Goal: Check status: Check status

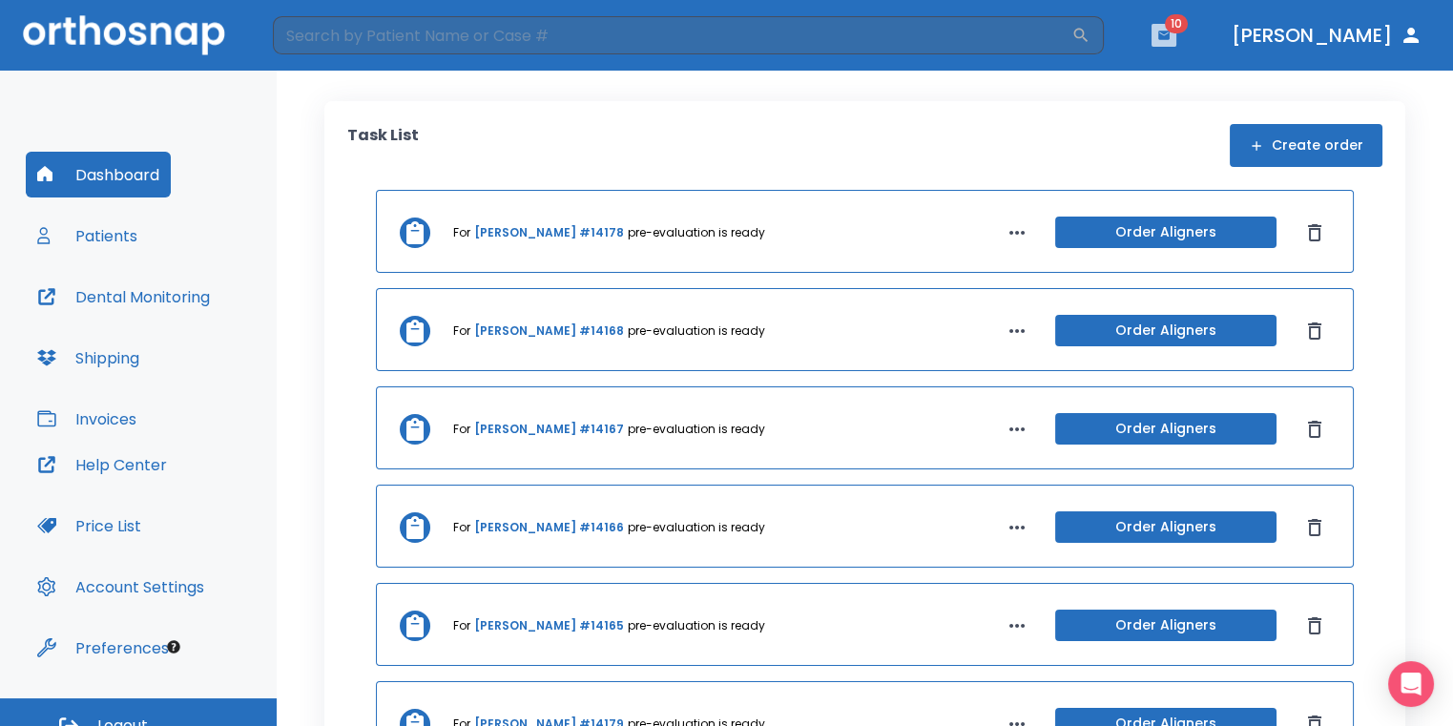
click at [1170, 38] on icon "button" at bounding box center [1163, 35] width 13 height 13
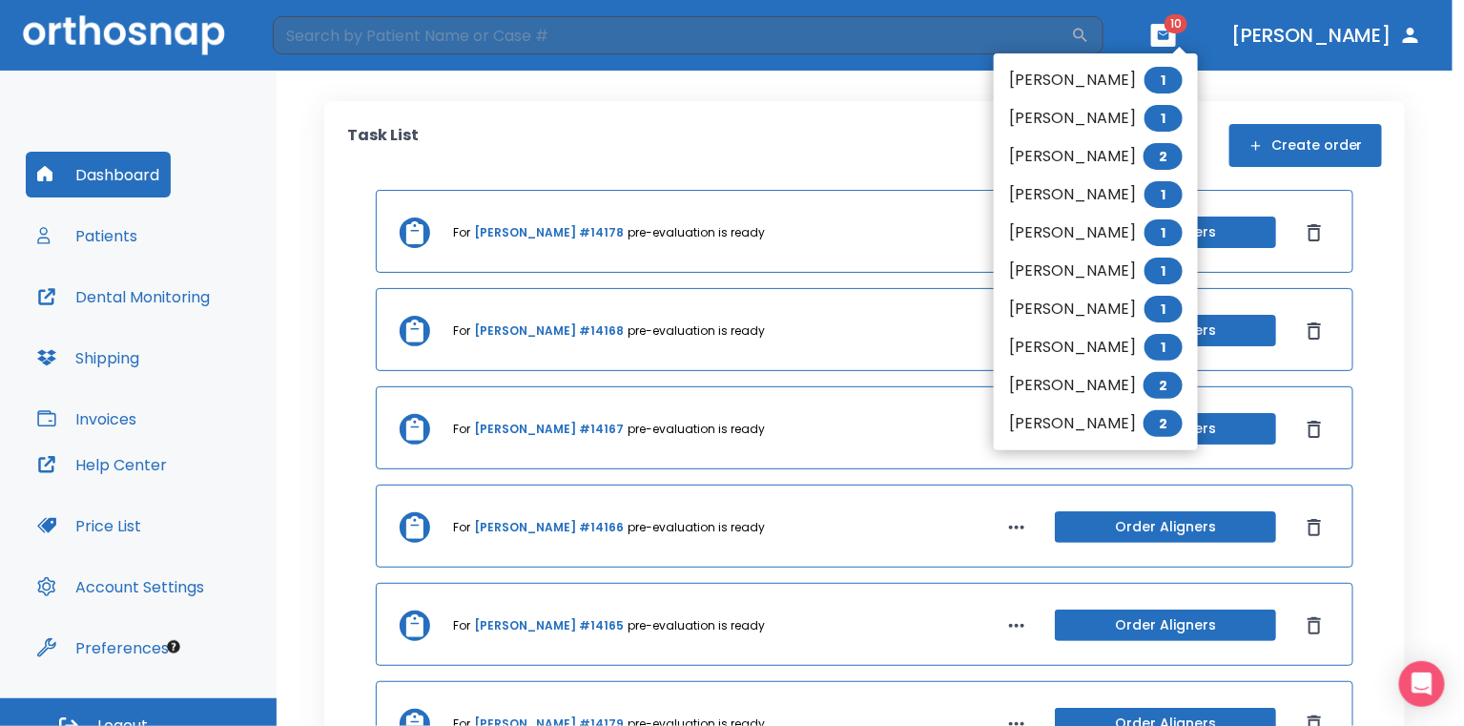
drag, startPoint x: 459, startPoint y: 77, endPoint x: 477, endPoint y: 62, distance: 23.7
click at [458, 77] on div at bounding box center [732, 363] width 1464 height 726
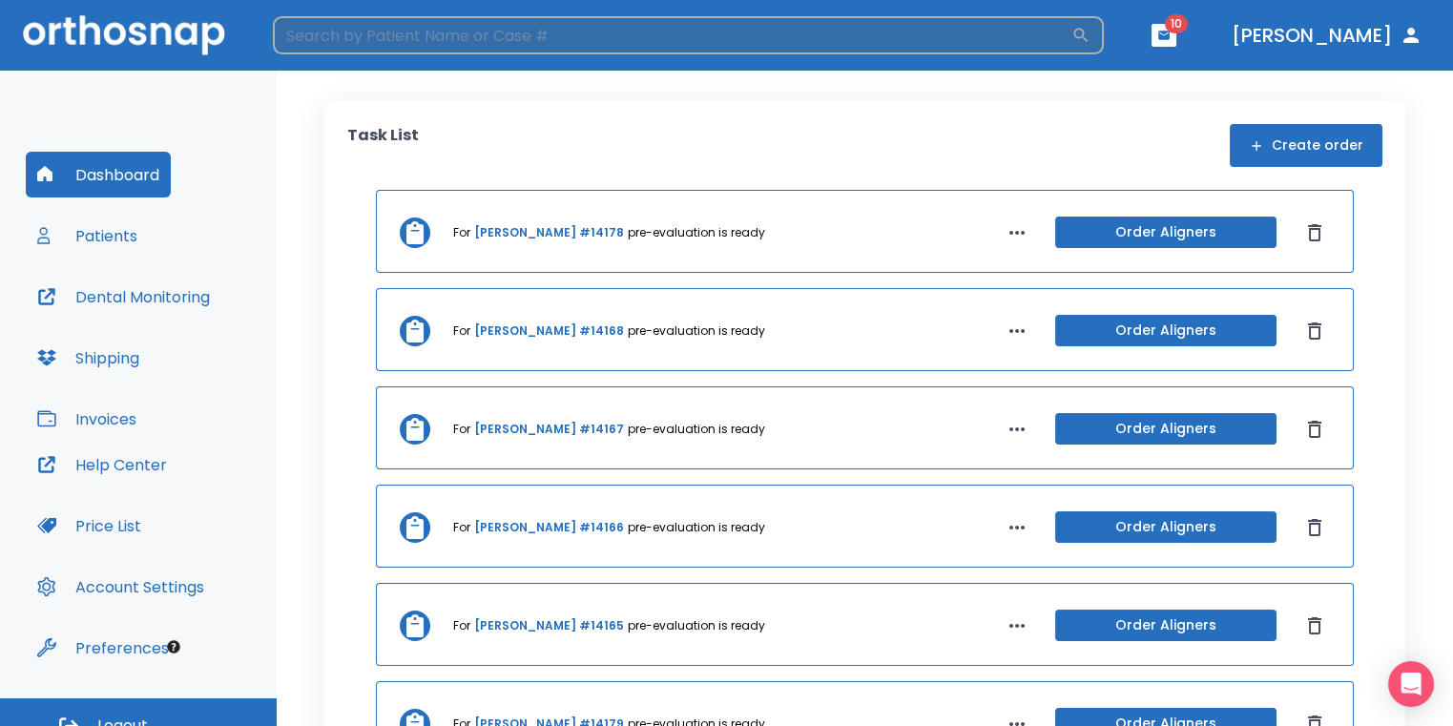
drag, startPoint x: 616, startPoint y: 39, endPoint x: 578, endPoint y: 42, distance: 38.3
click at [613, 42] on input "search" at bounding box center [672, 35] width 798 height 38
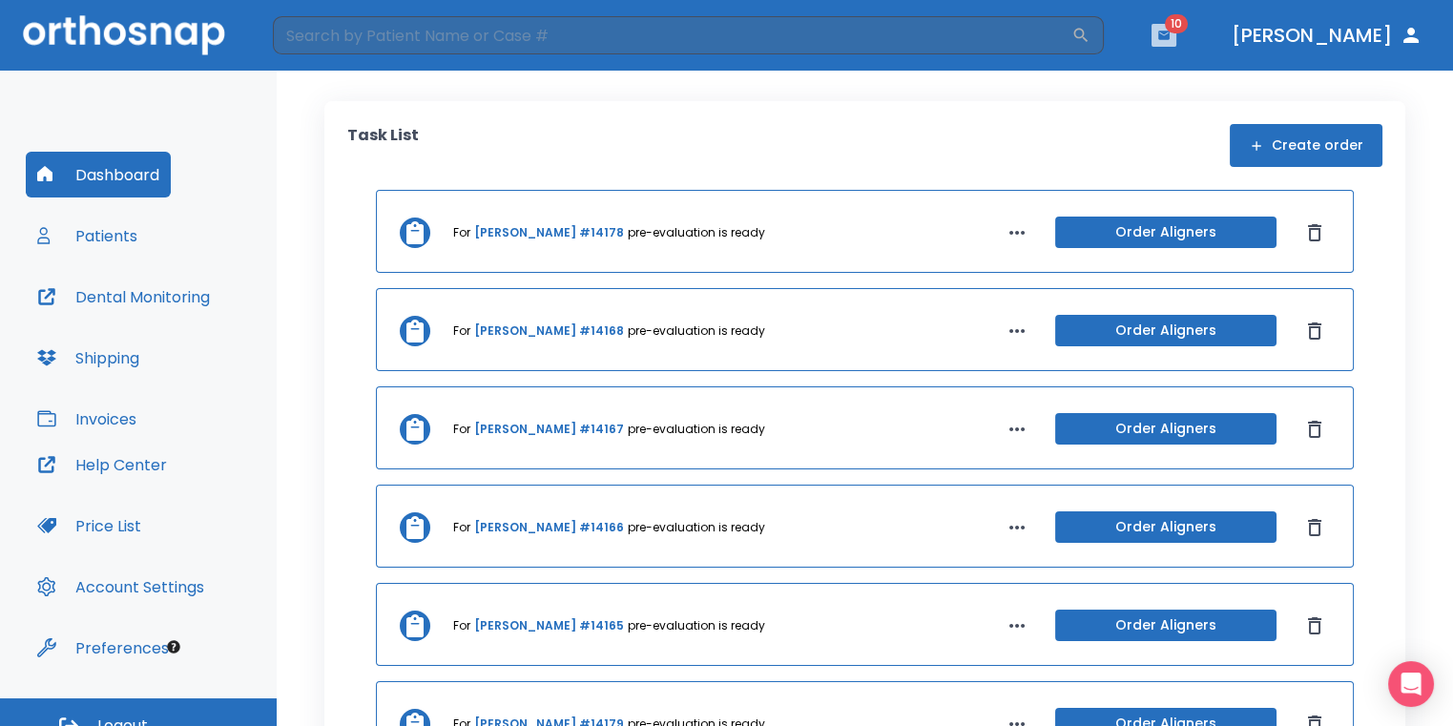
click at [1176, 44] on button "button" at bounding box center [1163, 35] width 25 height 23
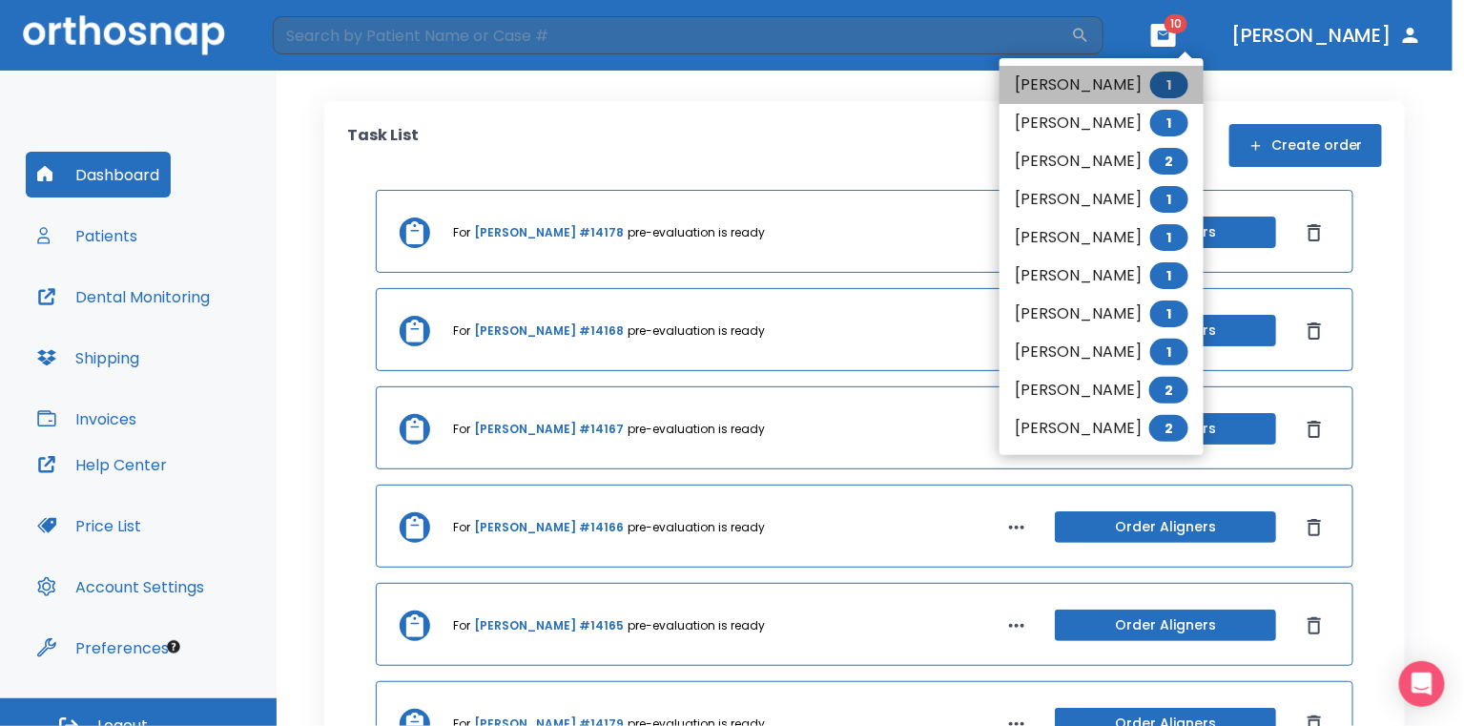
click at [1162, 87] on li "[PERSON_NAME] 1" at bounding box center [1102, 85] width 204 height 38
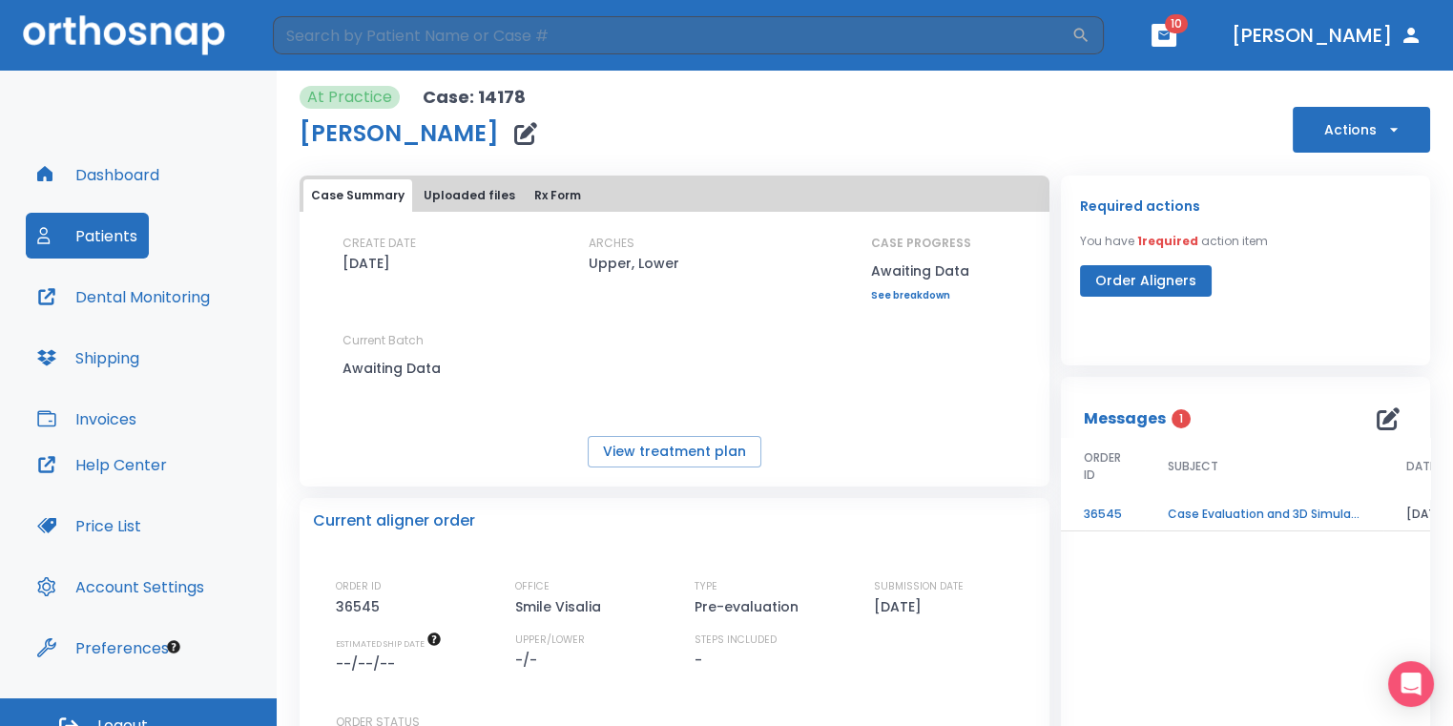
click at [1227, 505] on td "Case Evaluation and 3D Simulation Ready" at bounding box center [1264, 514] width 238 height 33
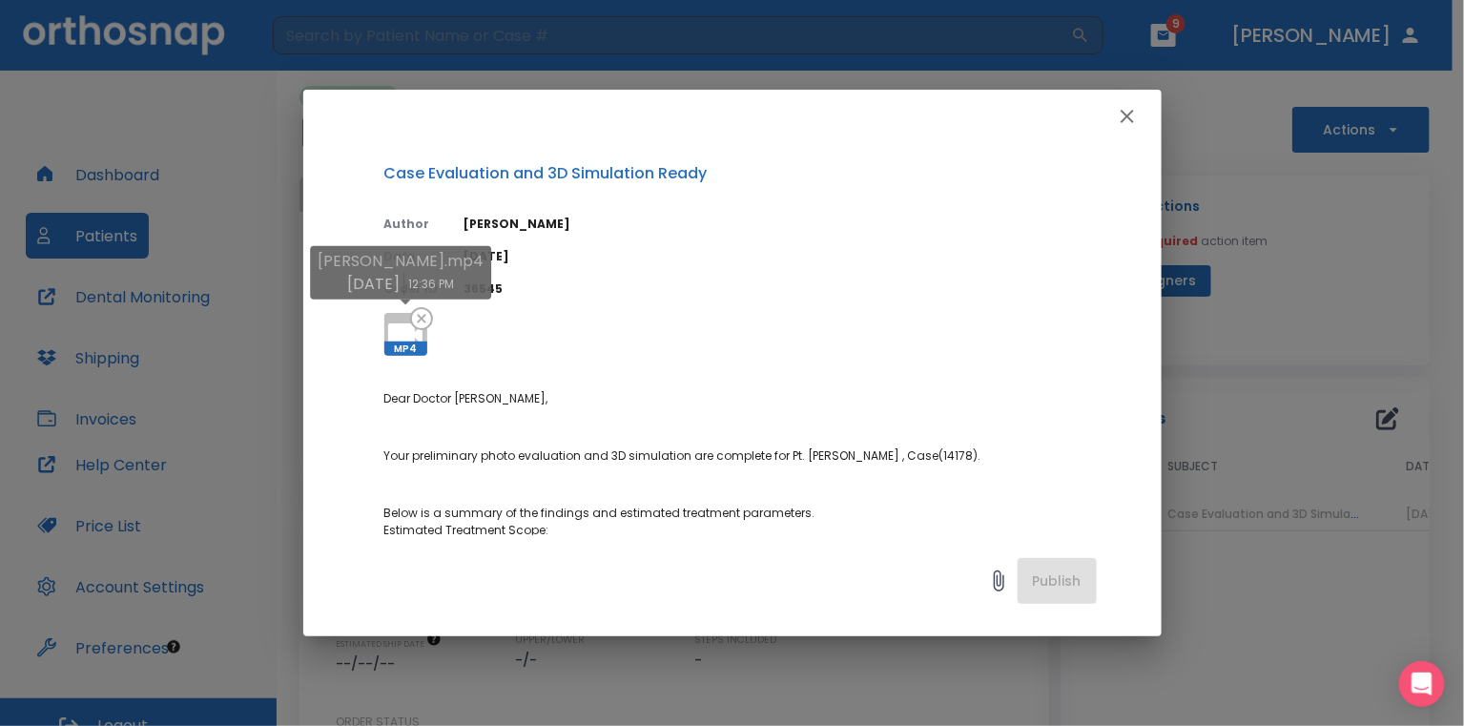
click at [393, 322] on icon at bounding box center [405, 335] width 46 height 46
click at [1383, 296] on div "Case Evaluation and 3D Simulation Ready Author [PERSON_NAME] Date [DATE] Order …" at bounding box center [732, 363] width 1464 height 726
click at [1137, 113] on icon "button" at bounding box center [1127, 116] width 23 height 23
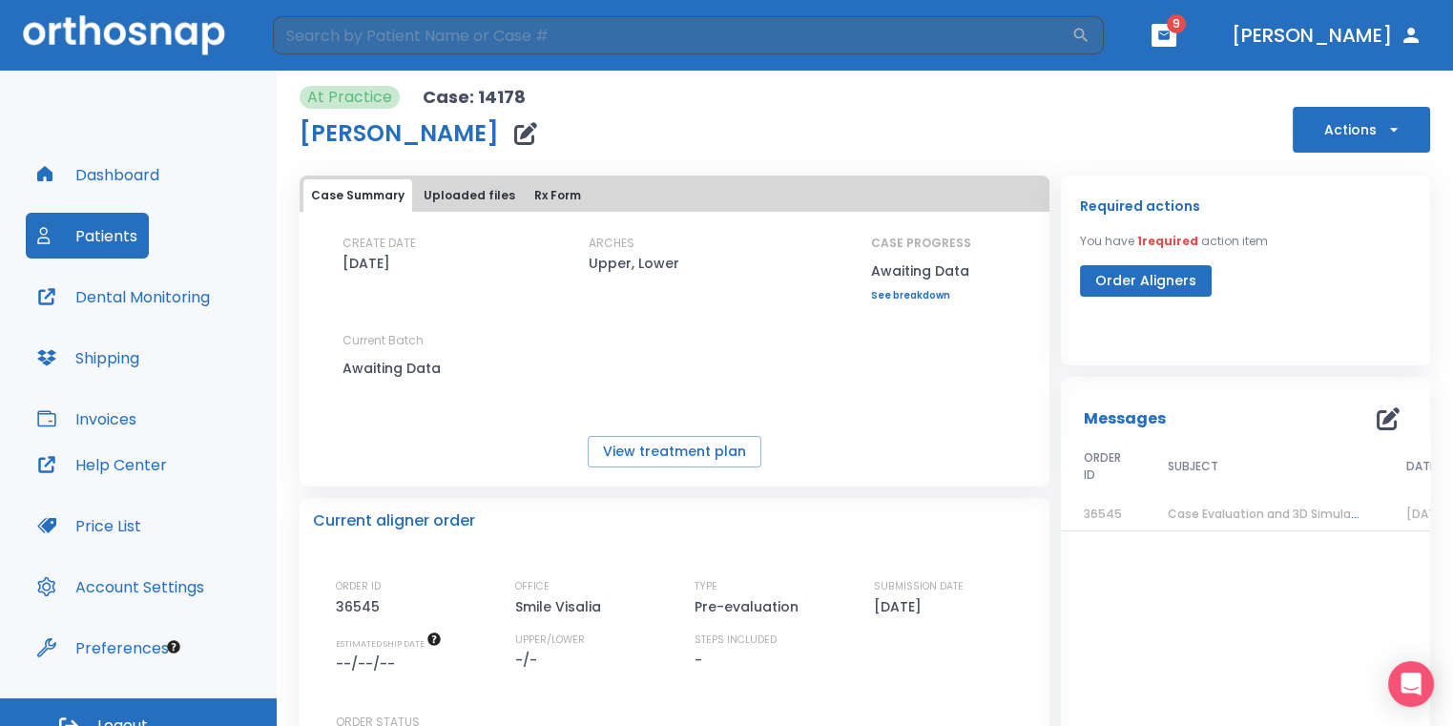
click at [1176, 45] on button "button" at bounding box center [1163, 35] width 25 height 23
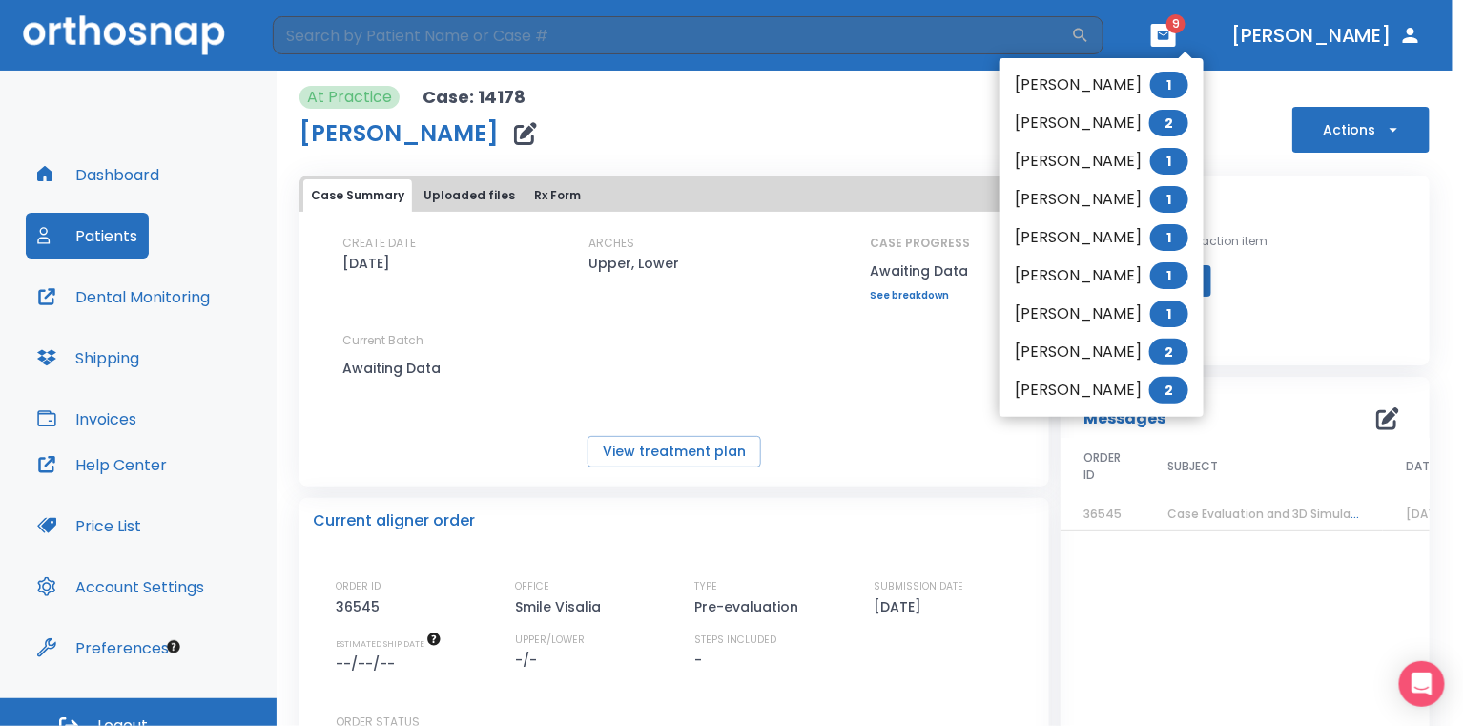
click at [797, 120] on div at bounding box center [732, 363] width 1464 height 726
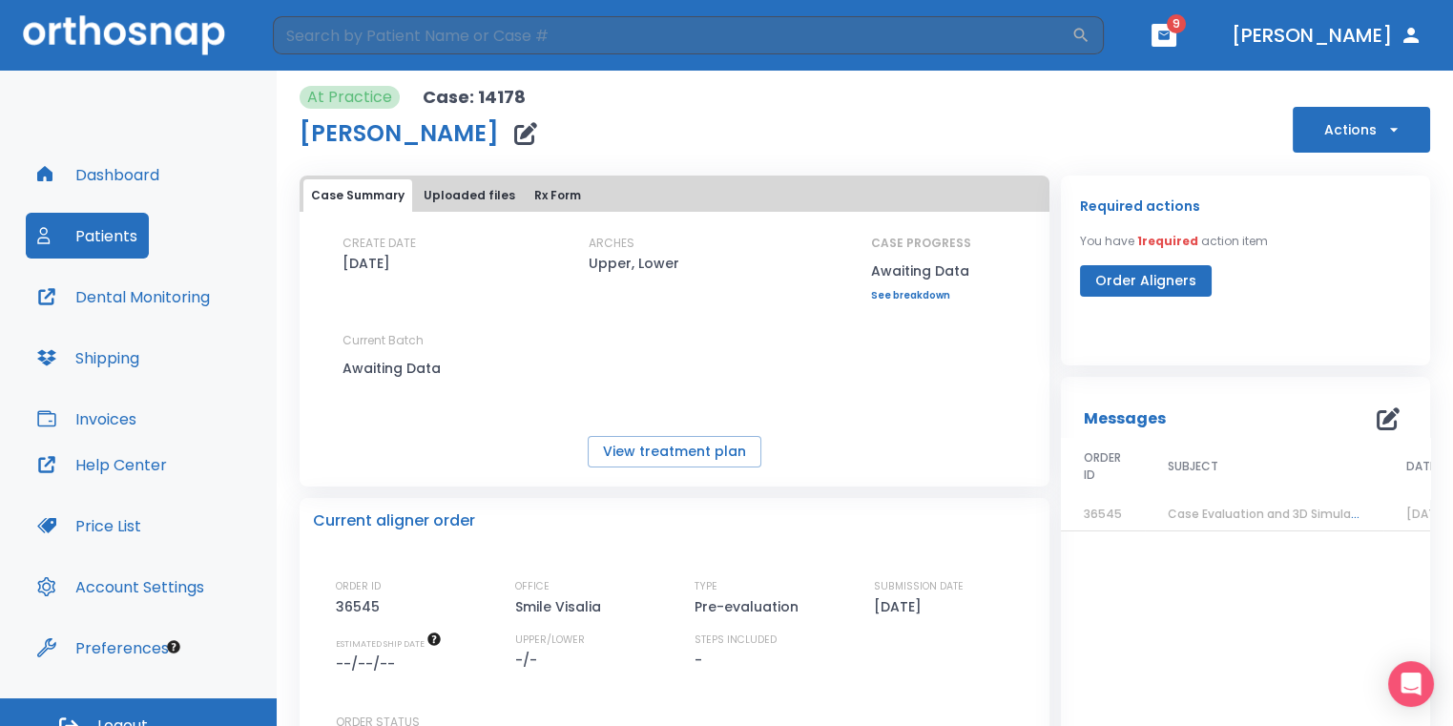
click at [1167, 516] on span "Case Evaluation and 3D Simulation Ready" at bounding box center [1290, 514] width 246 height 16
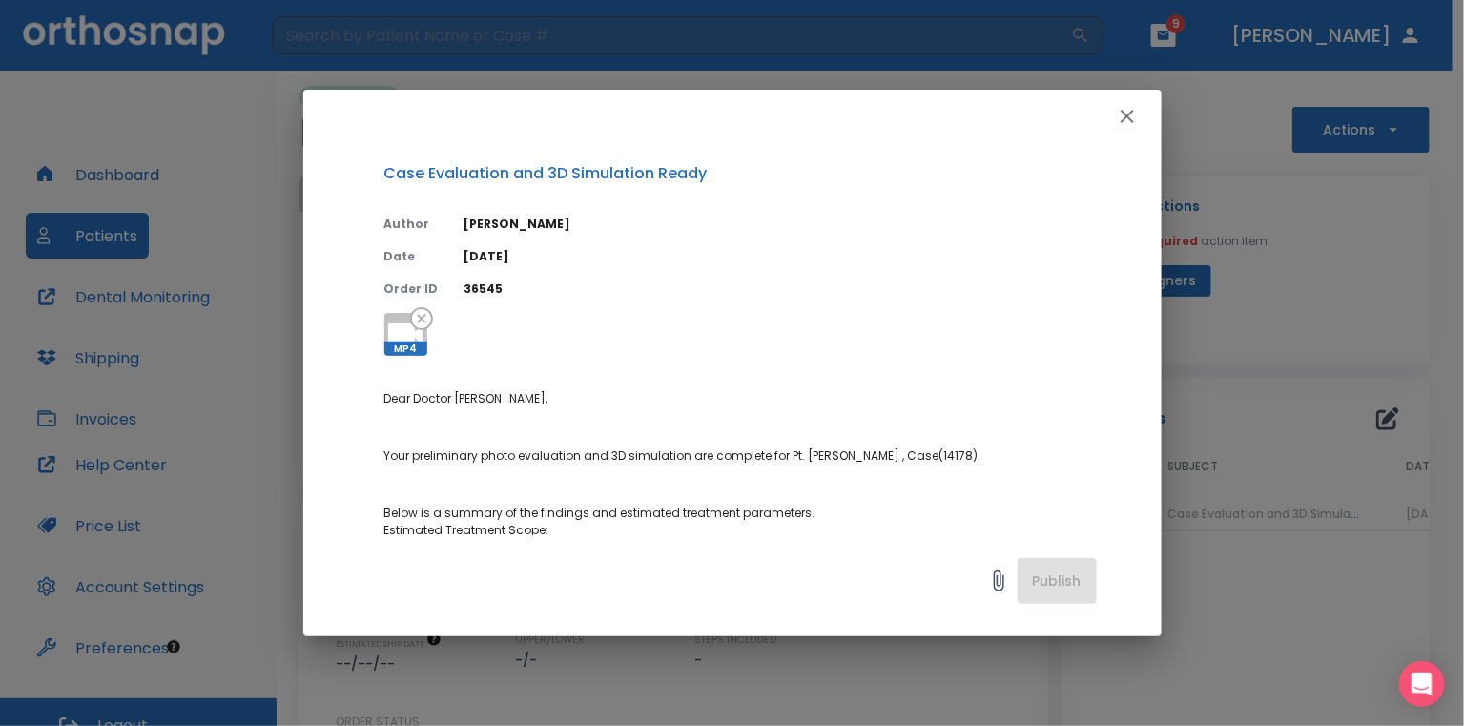
click at [623, 280] on p "36545" at bounding box center [780, 288] width 632 height 17
click at [388, 314] on icon at bounding box center [405, 335] width 46 height 46
click at [1291, 397] on div "Case Evaluation and 3D Simulation Ready Author [PERSON_NAME] Date [DATE] Order …" at bounding box center [732, 363] width 1464 height 726
click at [1275, 423] on div "Case Evaluation and 3D Simulation Ready Author [PERSON_NAME] Date [DATE] Order …" at bounding box center [732, 363] width 1464 height 726
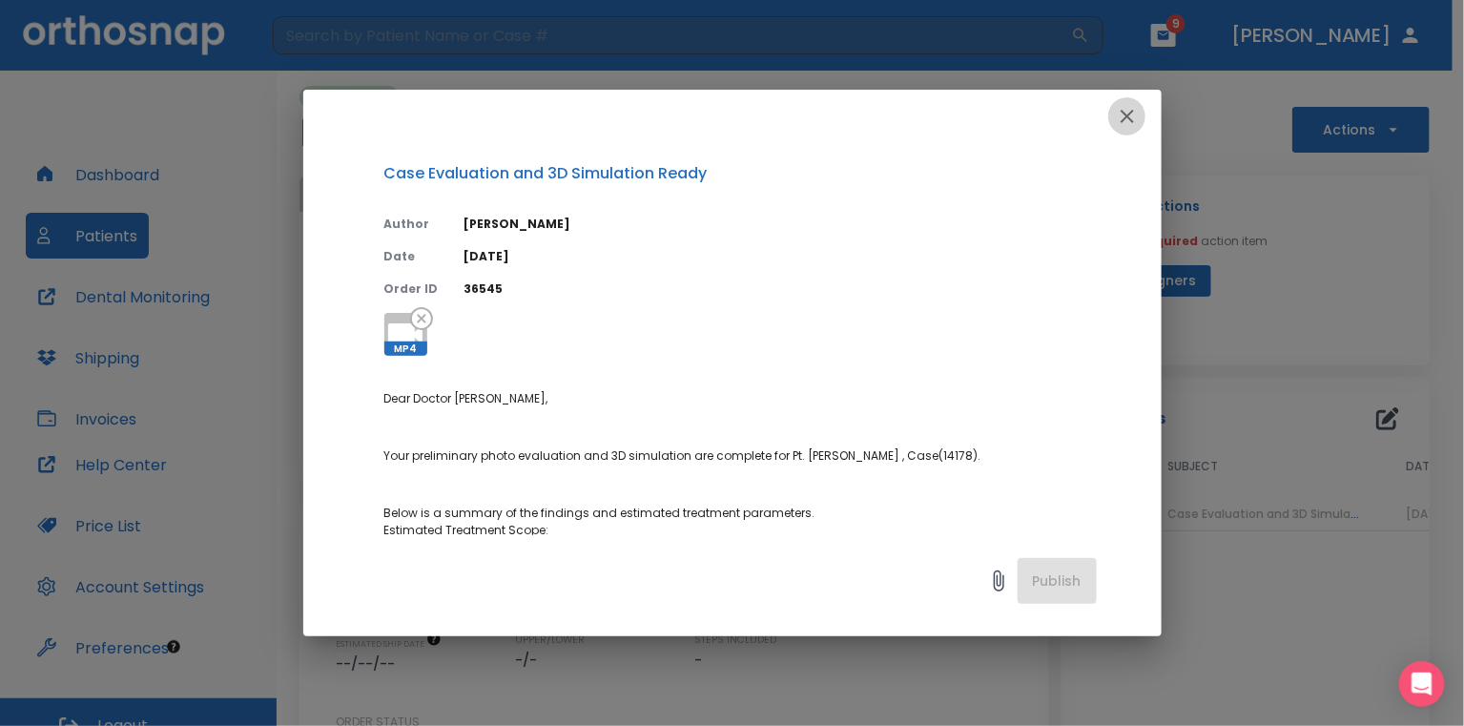
click at [1128, 115] on icon "button" at bounding box center [1127, 116] width 23 height 23
